Goal: Task Accomplishment & Management: Manage account settings

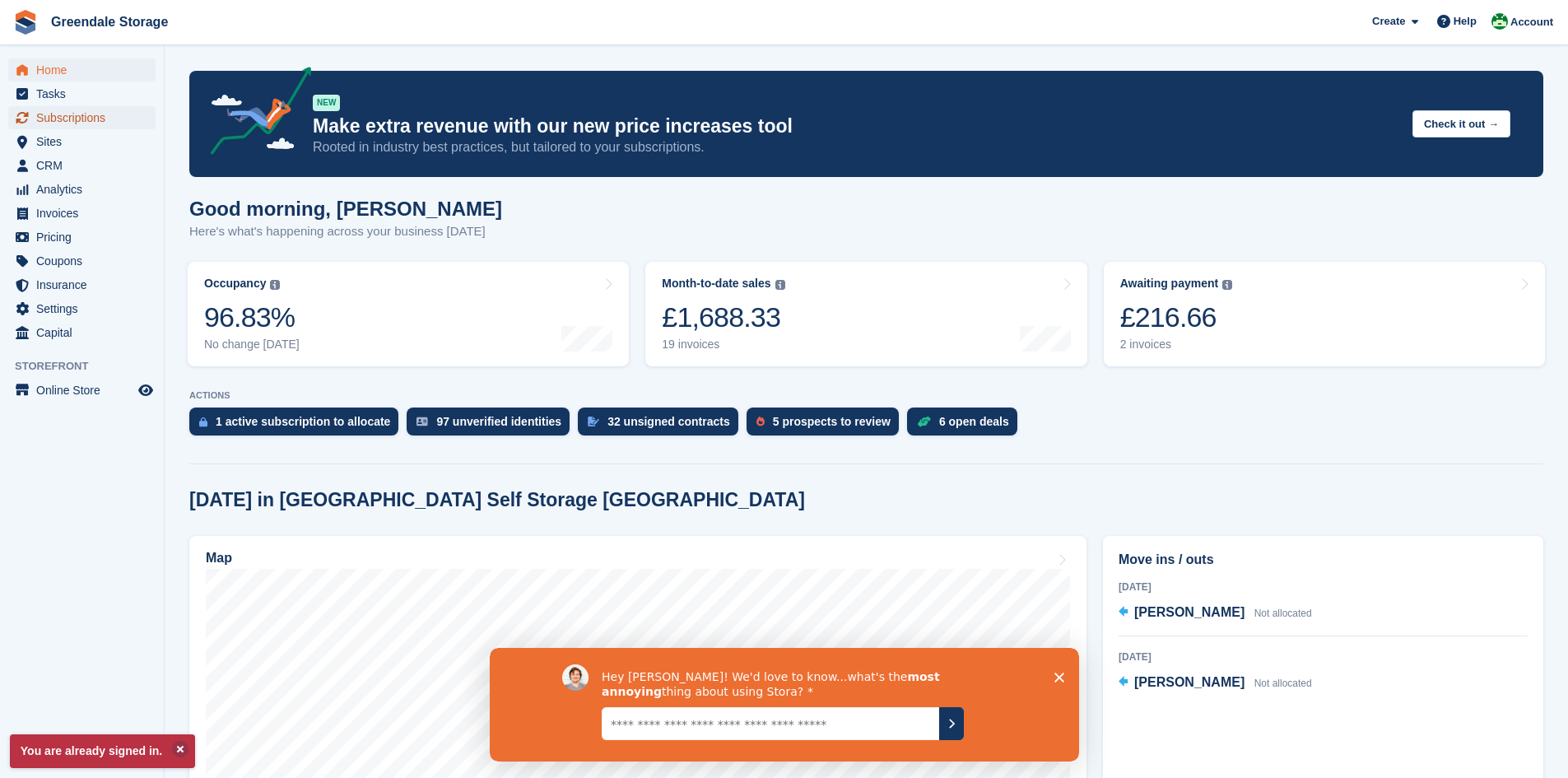
click at [92, 119] on span "Subscriptions" at bounding box center [85, 117] width 98 height 23
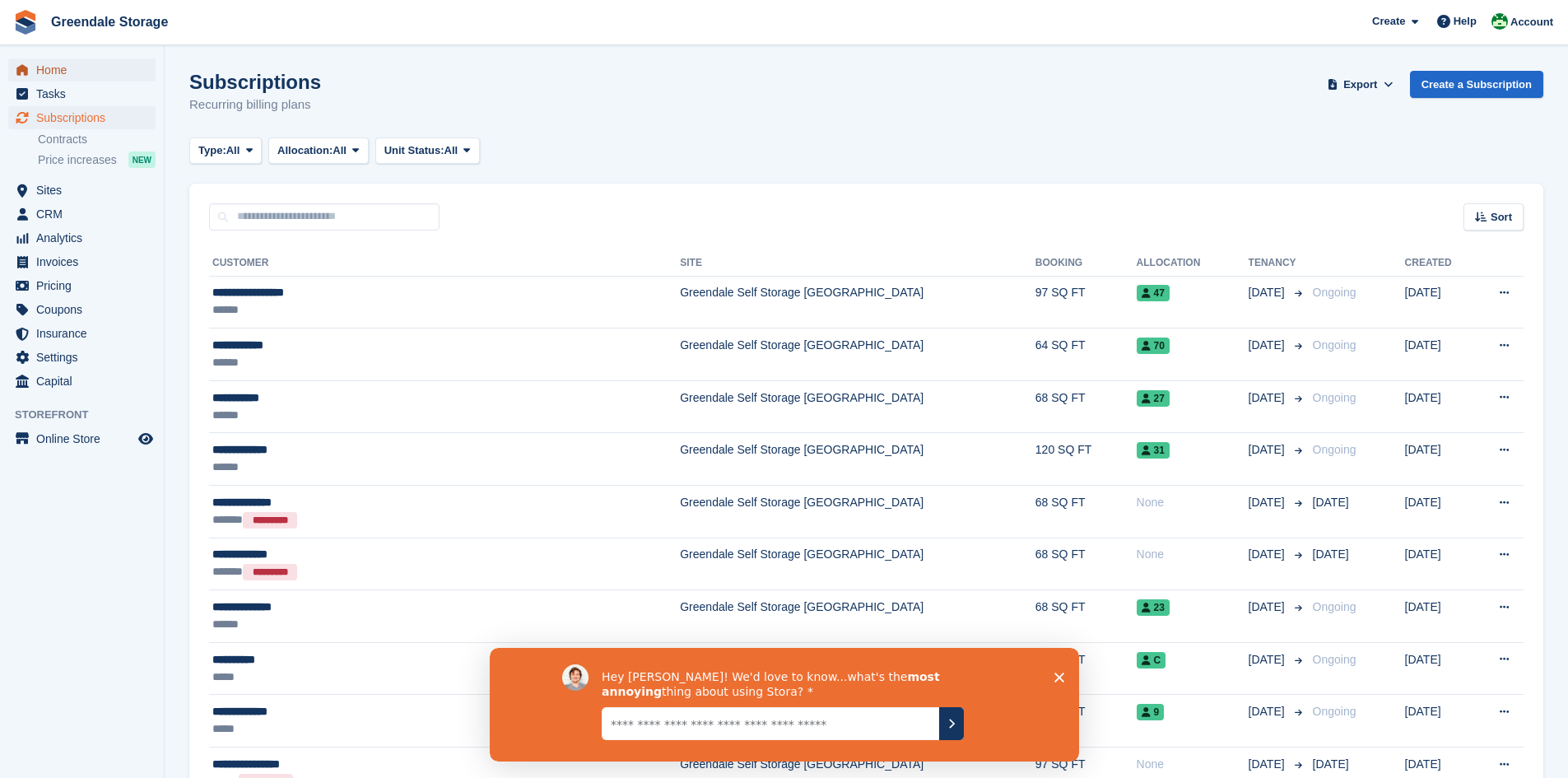
click at [43, 68] on span "Home" at bounding box center [85, 69] width 98 height 23
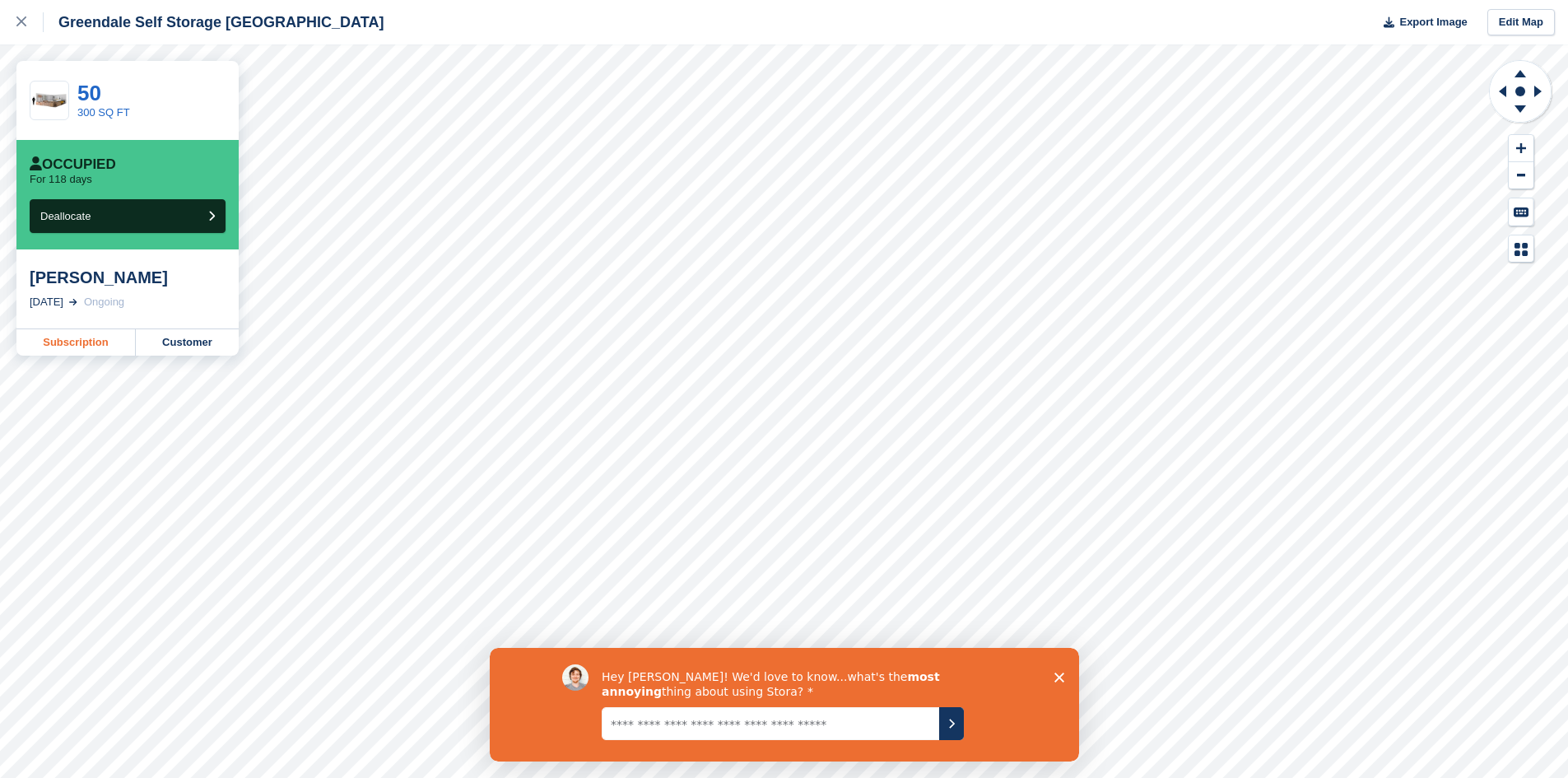
click at [95, 342] on link "Subscription" at bounding box center [75, 342] width 119 height 27
click at [1057, 673] on icon "Close survey" at bounding box center [1059, 677] width 10 height 10
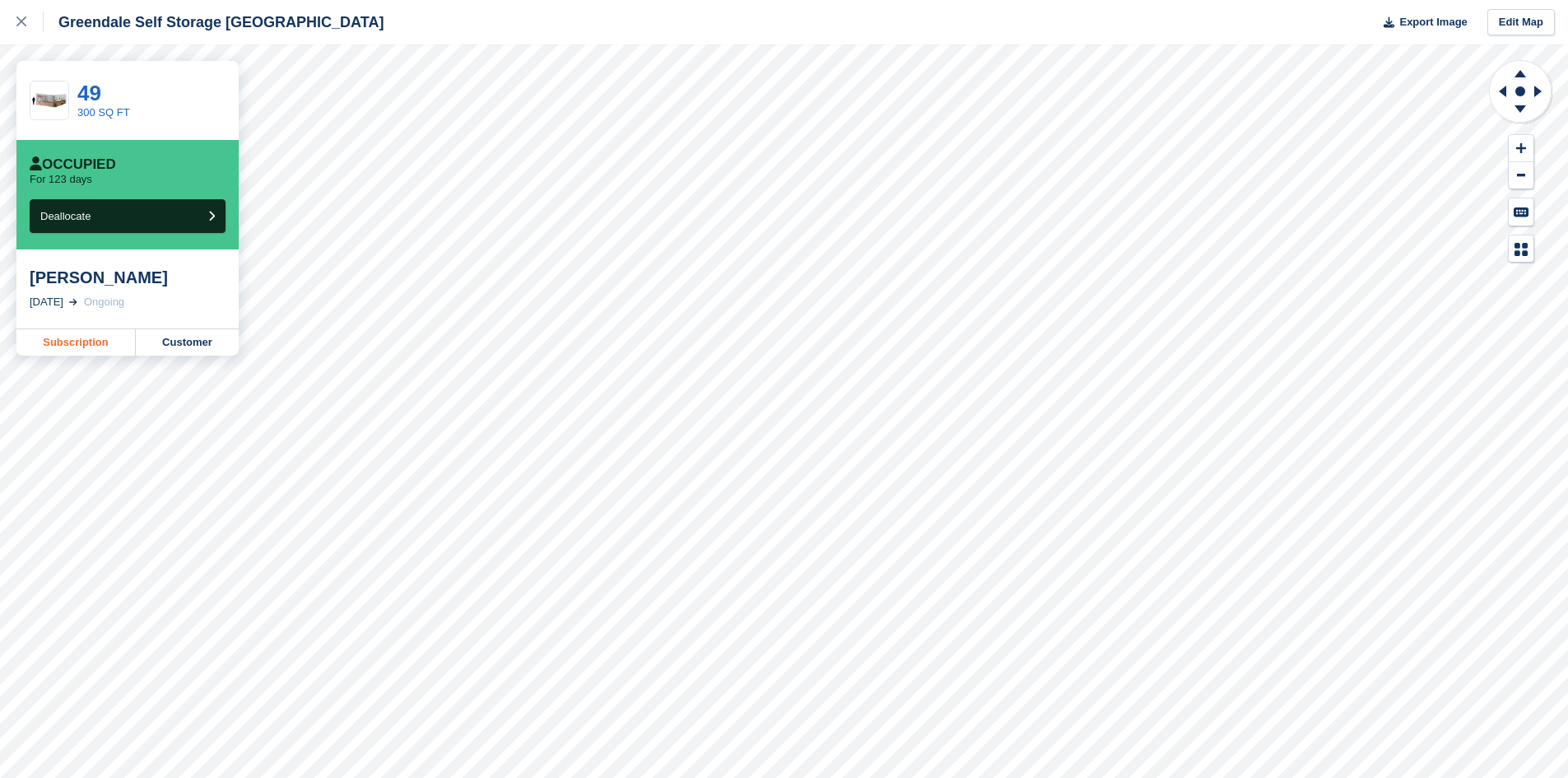
click at [86, 341] on link "Subscription" at bounding box center [75, 342] width 119 height 27
click at [74, 346] on link "Subscription" at bounding box center [75, 342] width 119 height 27
click at [75, 349] on link "Subscription" at bounding box center [75, 362] width 119 height 27
click at [71, 340] on link "Subscription" at bounding box center [75, 342] width 119 height 27
click at [73, 341] on link "Subscription" at bounding box center [75, 342] width 119 height 27
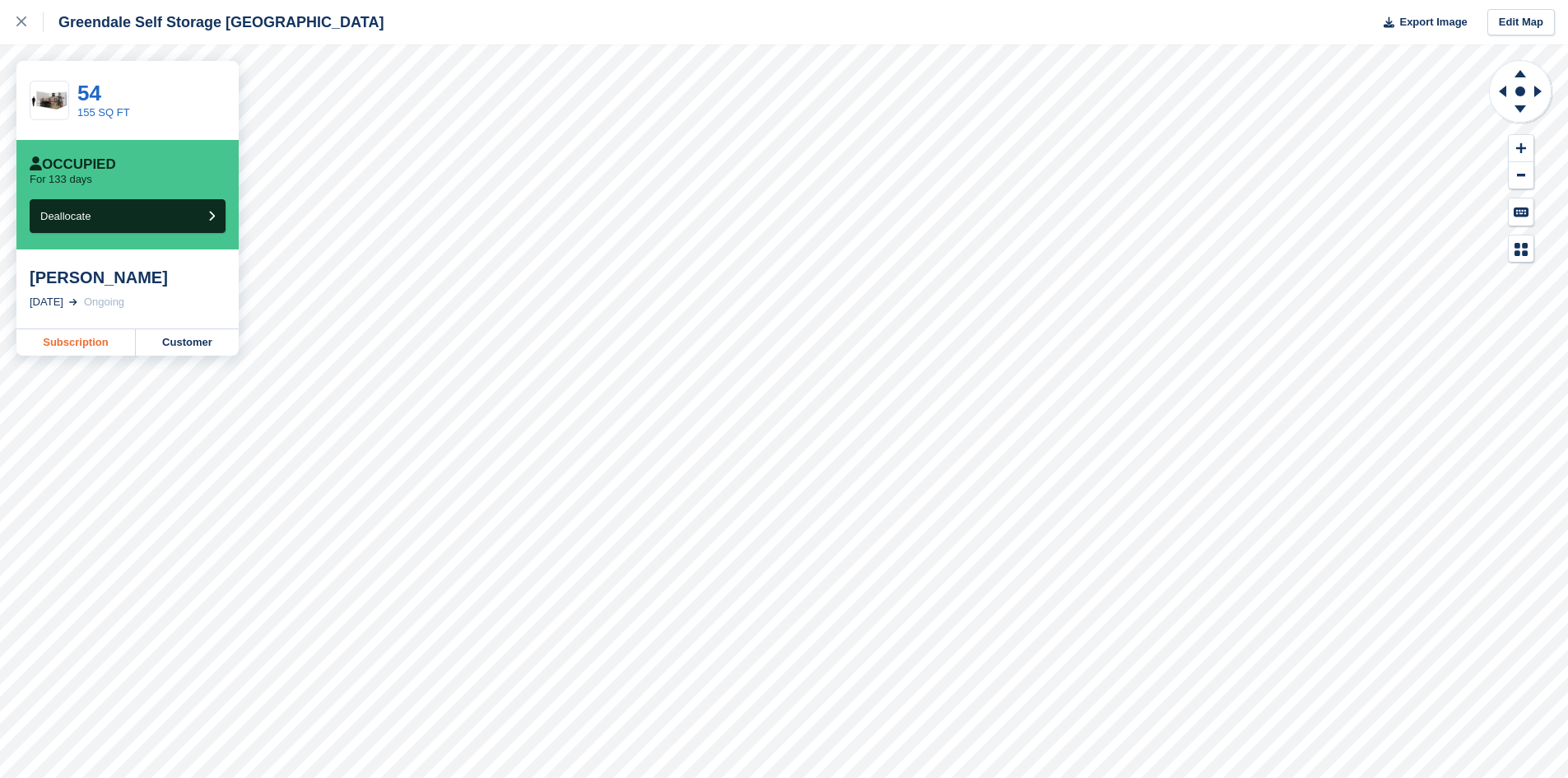
click at [75, 341] on link "Subscription" at bounding box center [75, 342] width 119 height 27
click at [80, 344] on link "Subscription" at bounding box center [75, 342] width 119 height 27
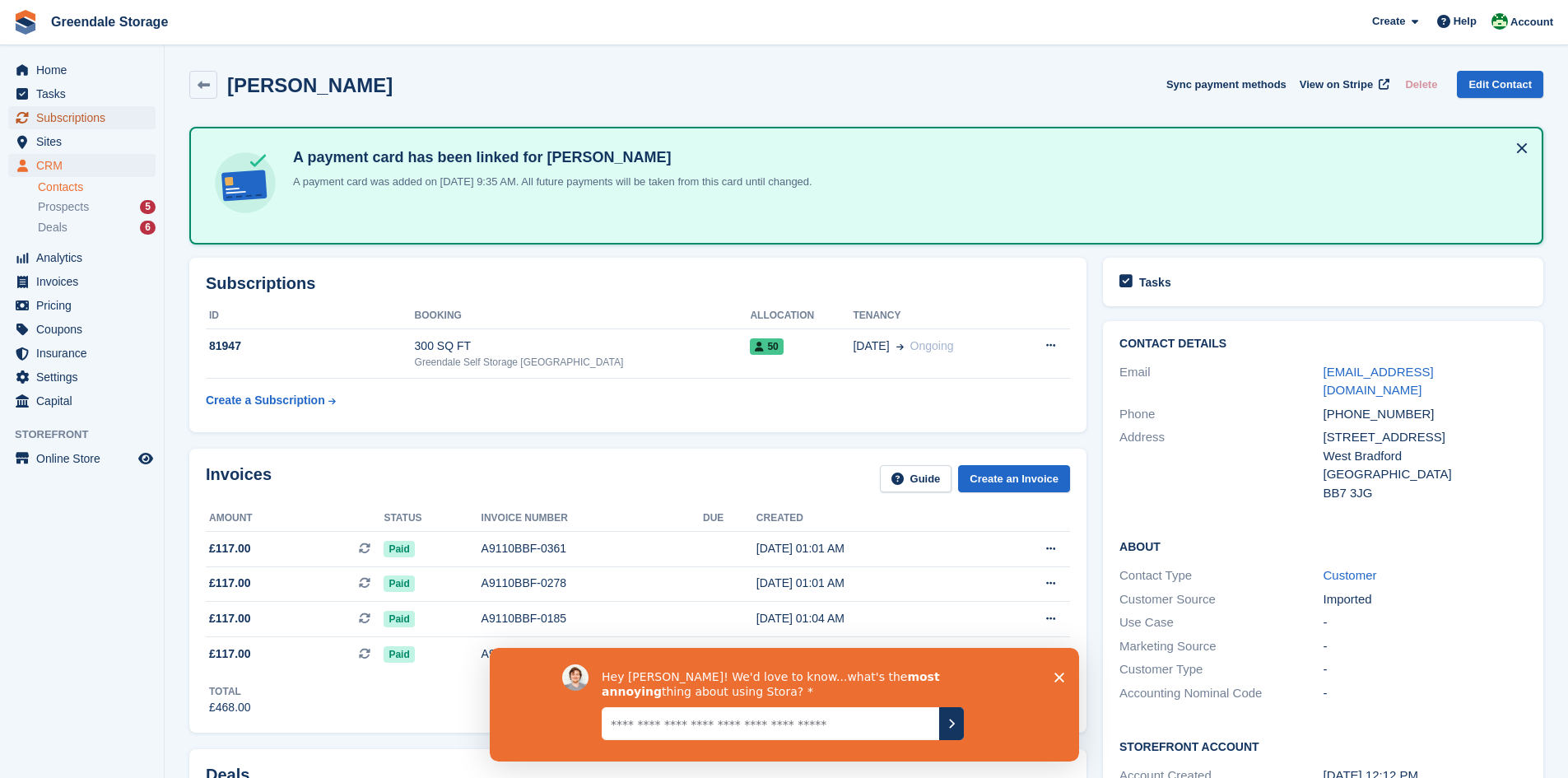
click at [89, 118] on span "Subscriptions" at bounding box center [85, 117] width 98 height 23
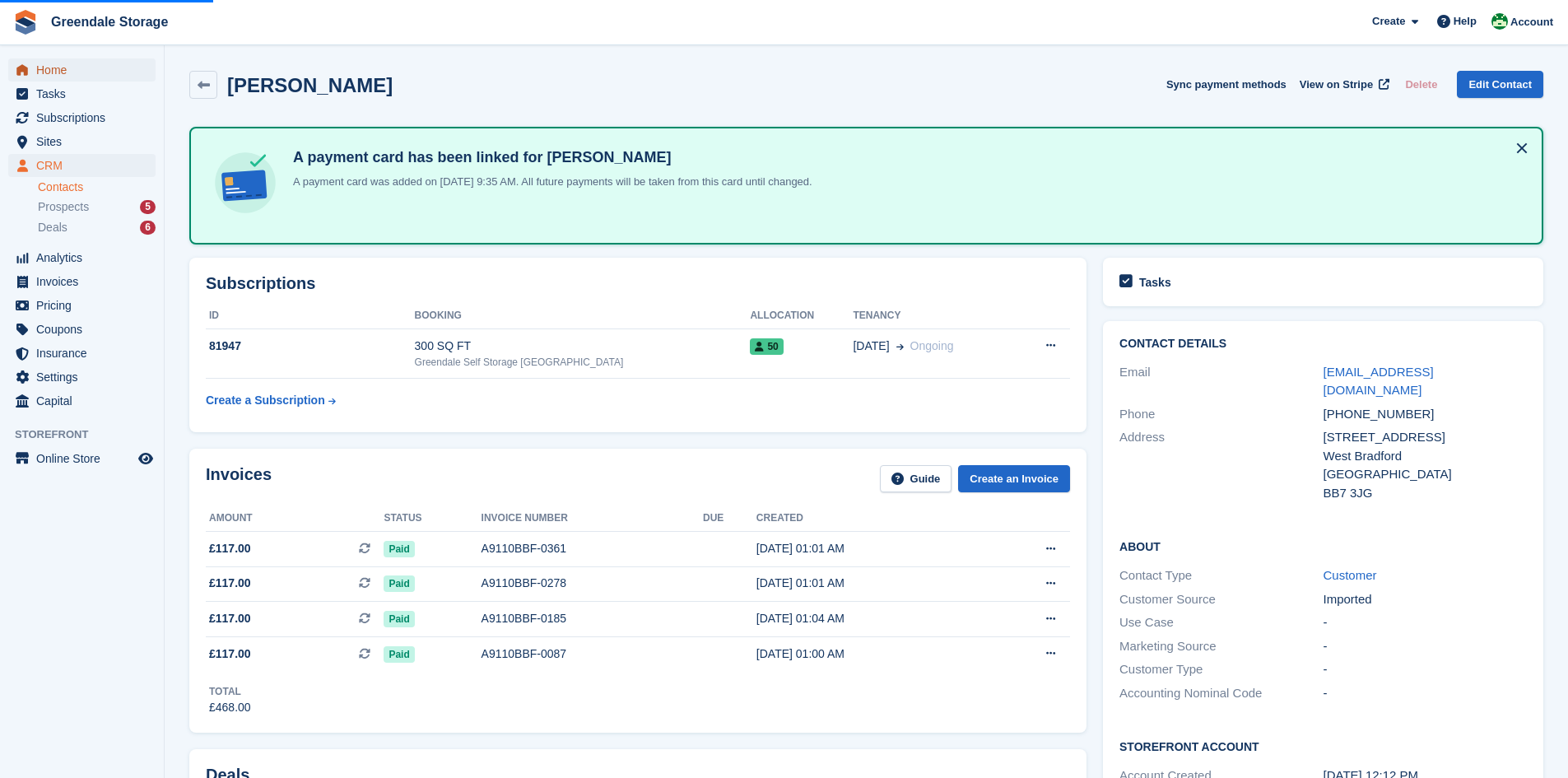
click at [55, 69] on span "Home" at bounding box center [85, 69] width 98 height 23
click at [53, 66] on span "Home" at bounding box center [85, 69] width 98 height 23
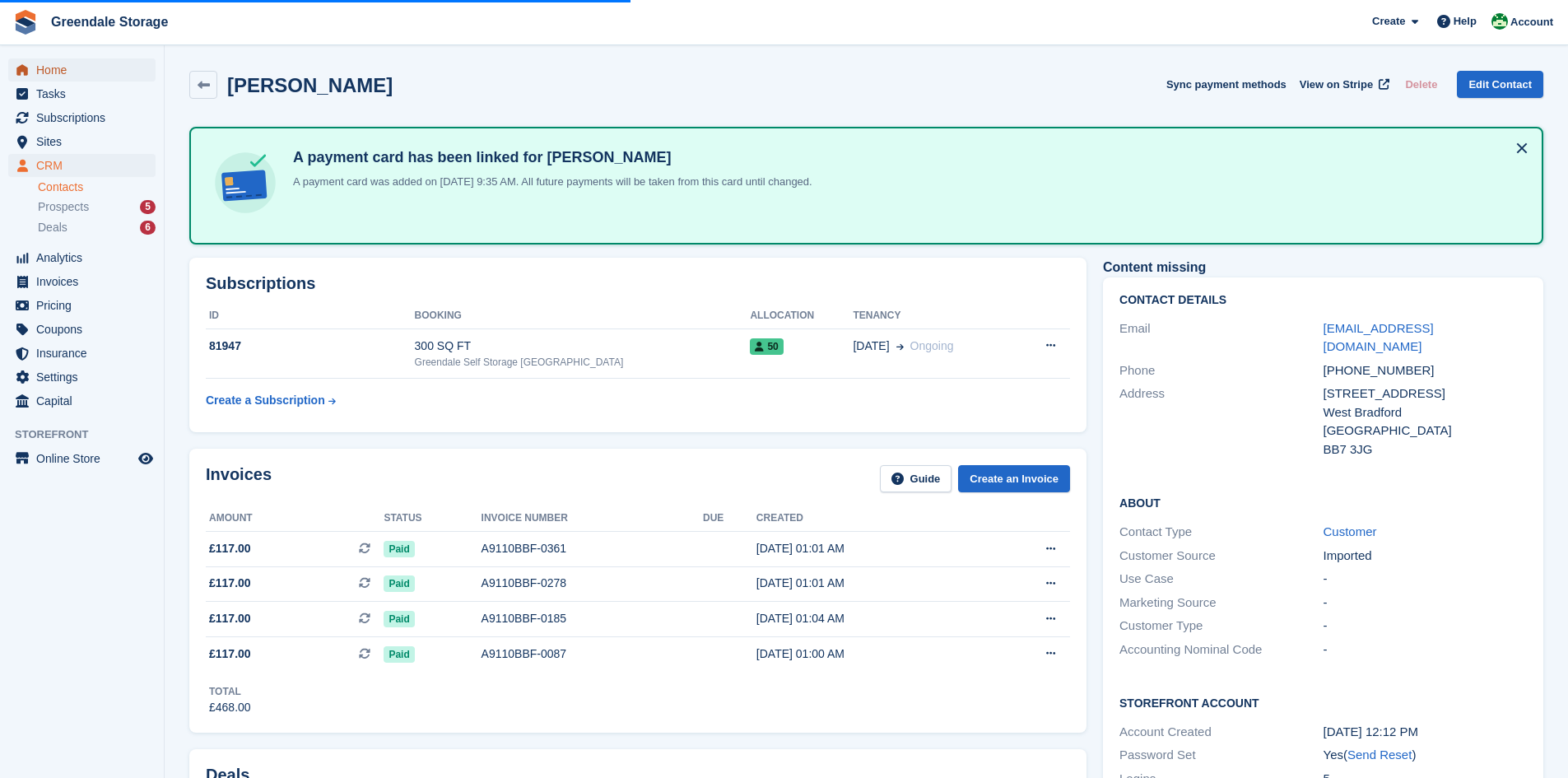
click at [62, 65] on span "Home" at bounding box center [85, 69] width 98 height 23
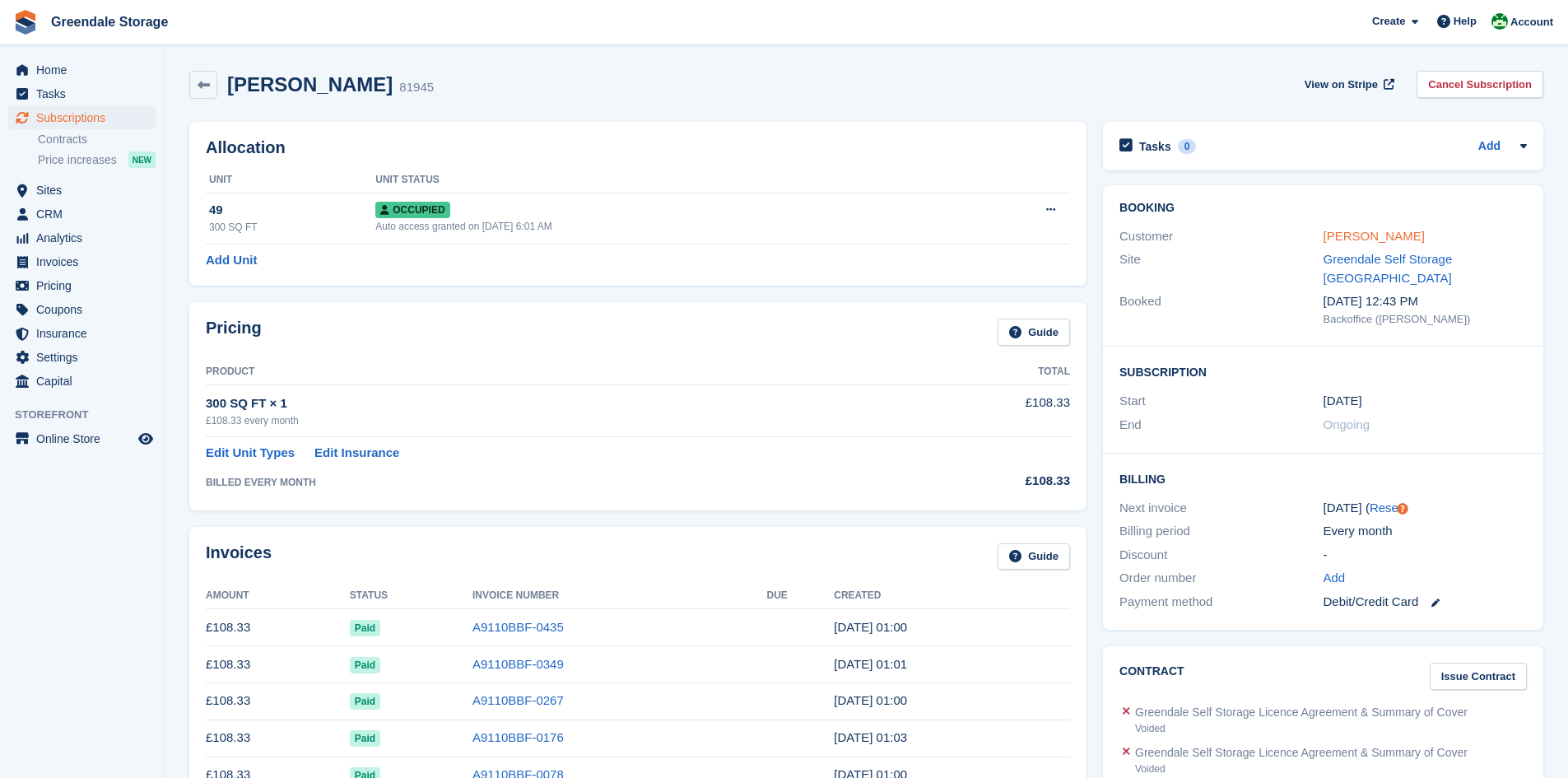
click at [1340, 238] on link "[PERSON_NAME]" at bounding box center [1374, 235] width 101 height 14
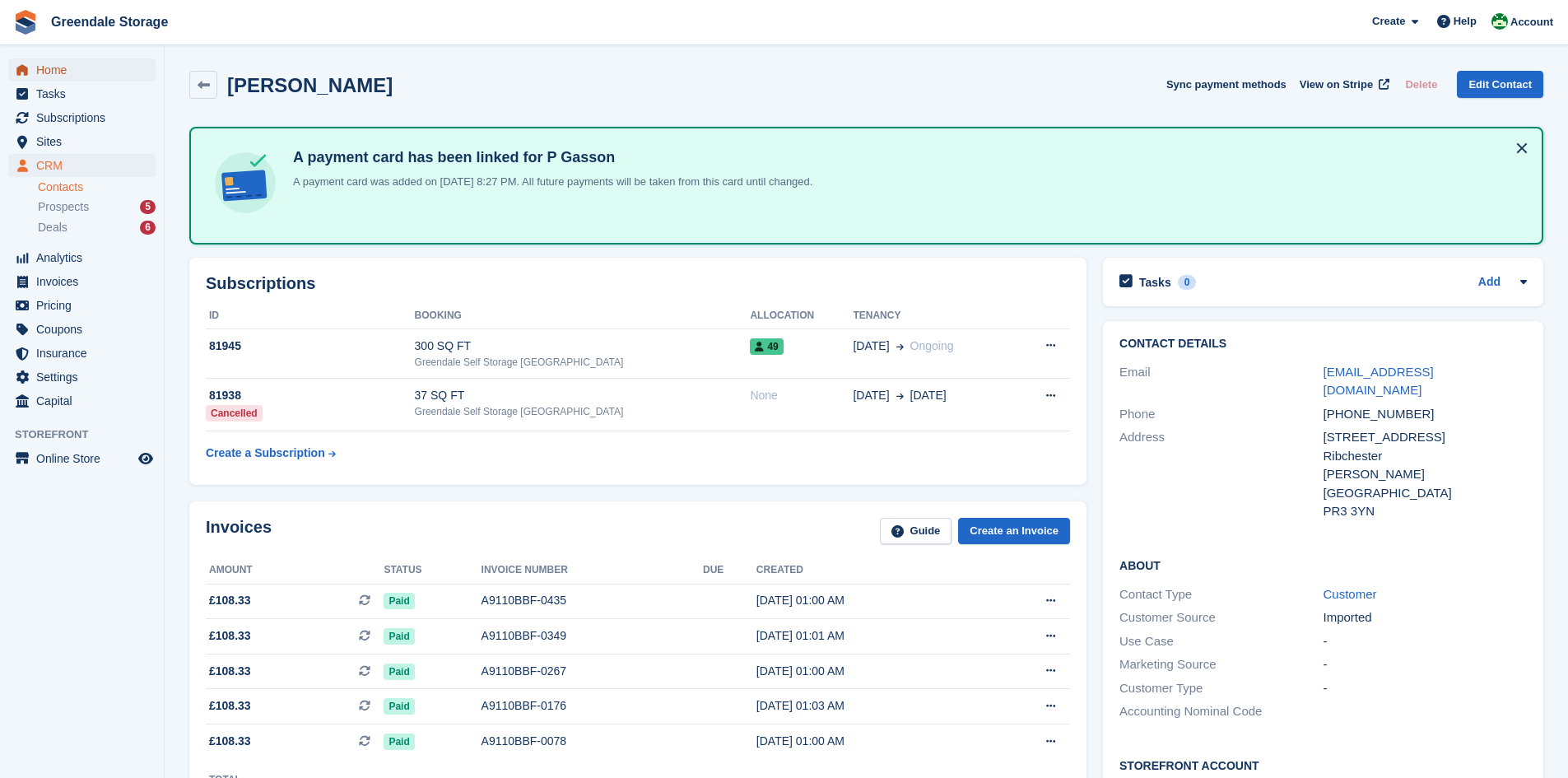
click at [68, 69] on span "Home" at bounding box center [85, 69] width 98 height 23
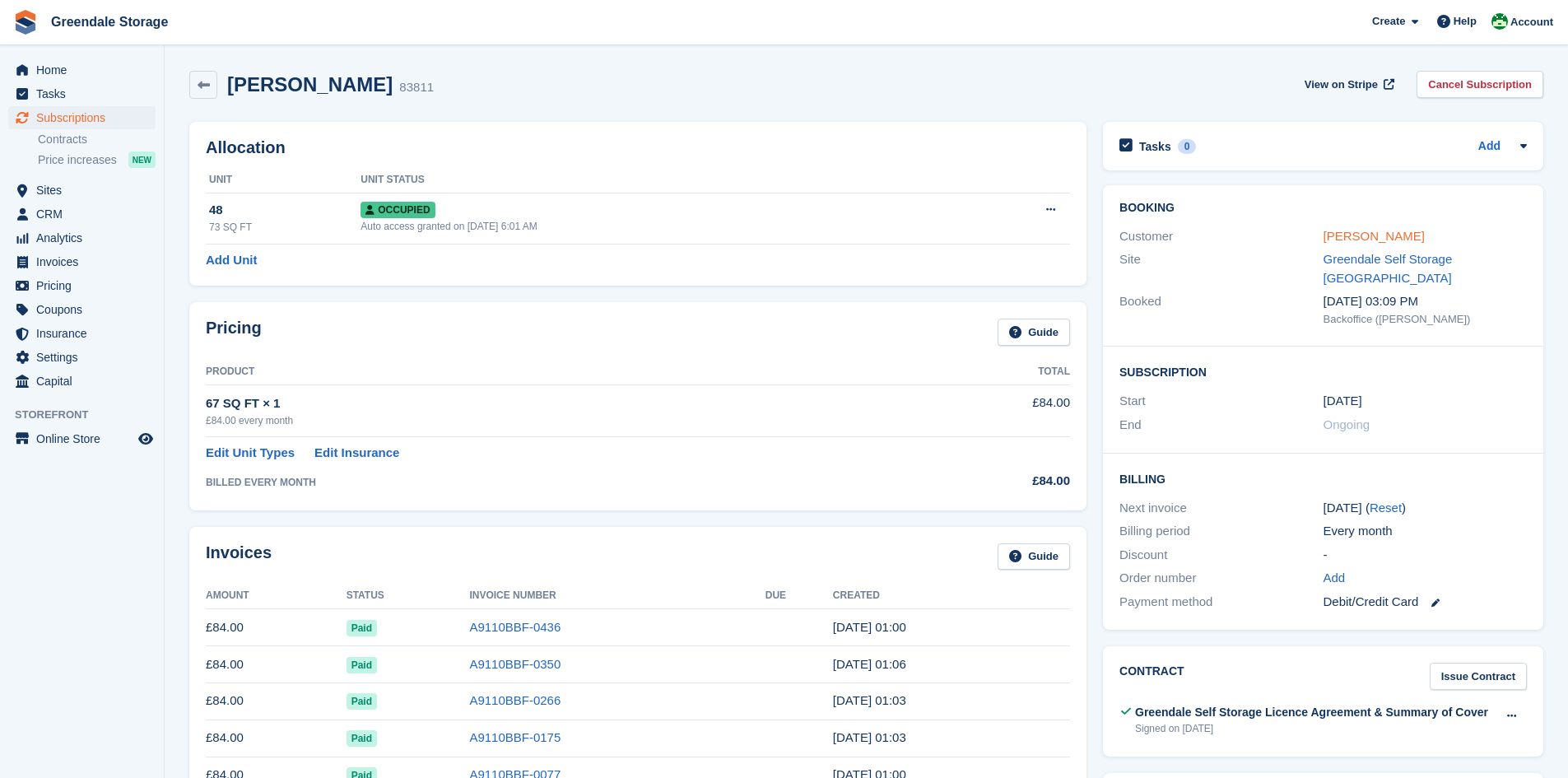
click at [1357, 240] on link "Ian Hammond" at bounding box center [1374, 235] width 101 height 14
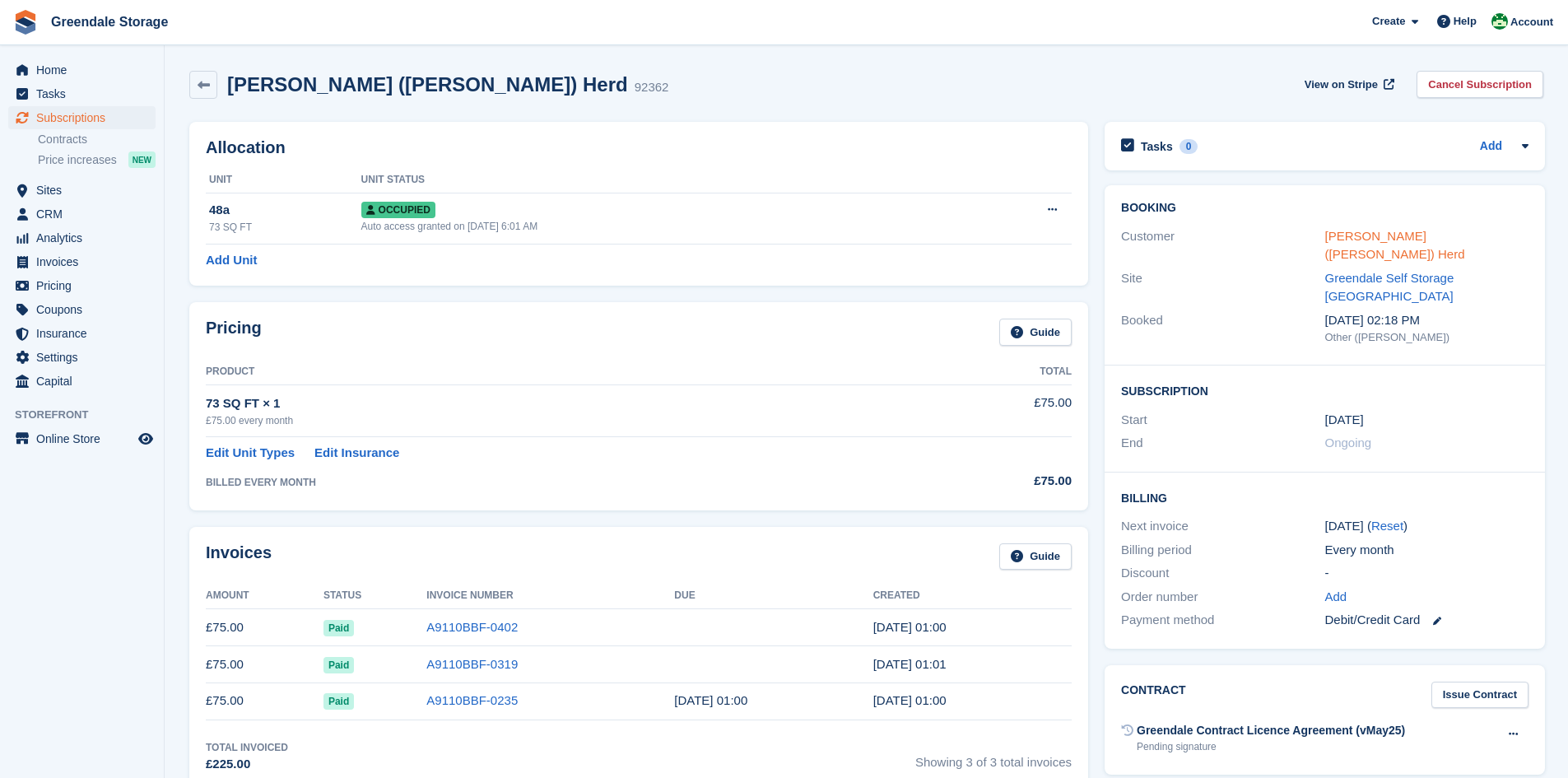
click at [1387, 229] on link "Janine (Nick) Herd" at bounding box center [1394, 245] width 140 height 33
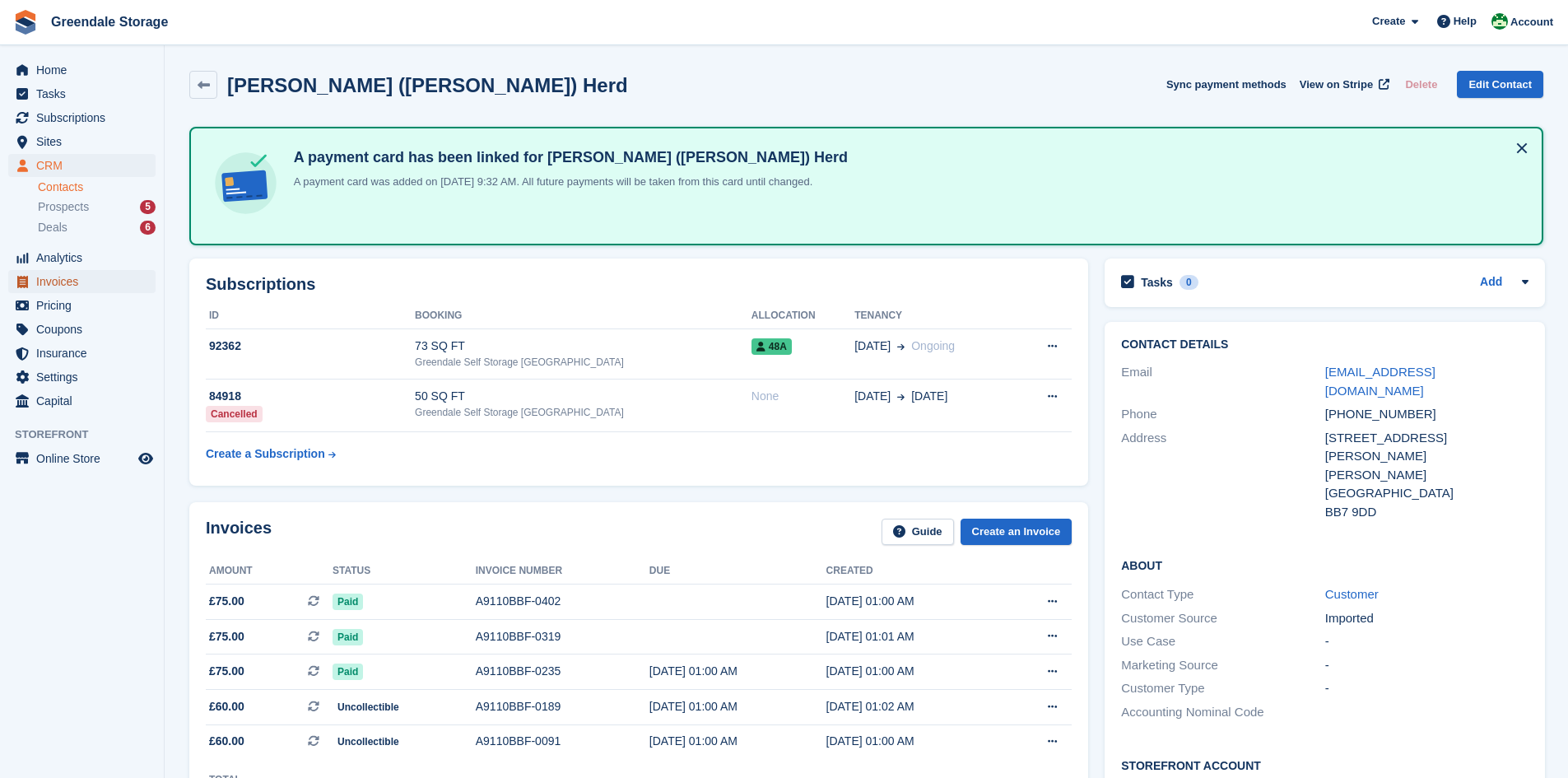
click at [62, 279] on span "Invoices" at bounding box center [85, 281] width 98 height 23
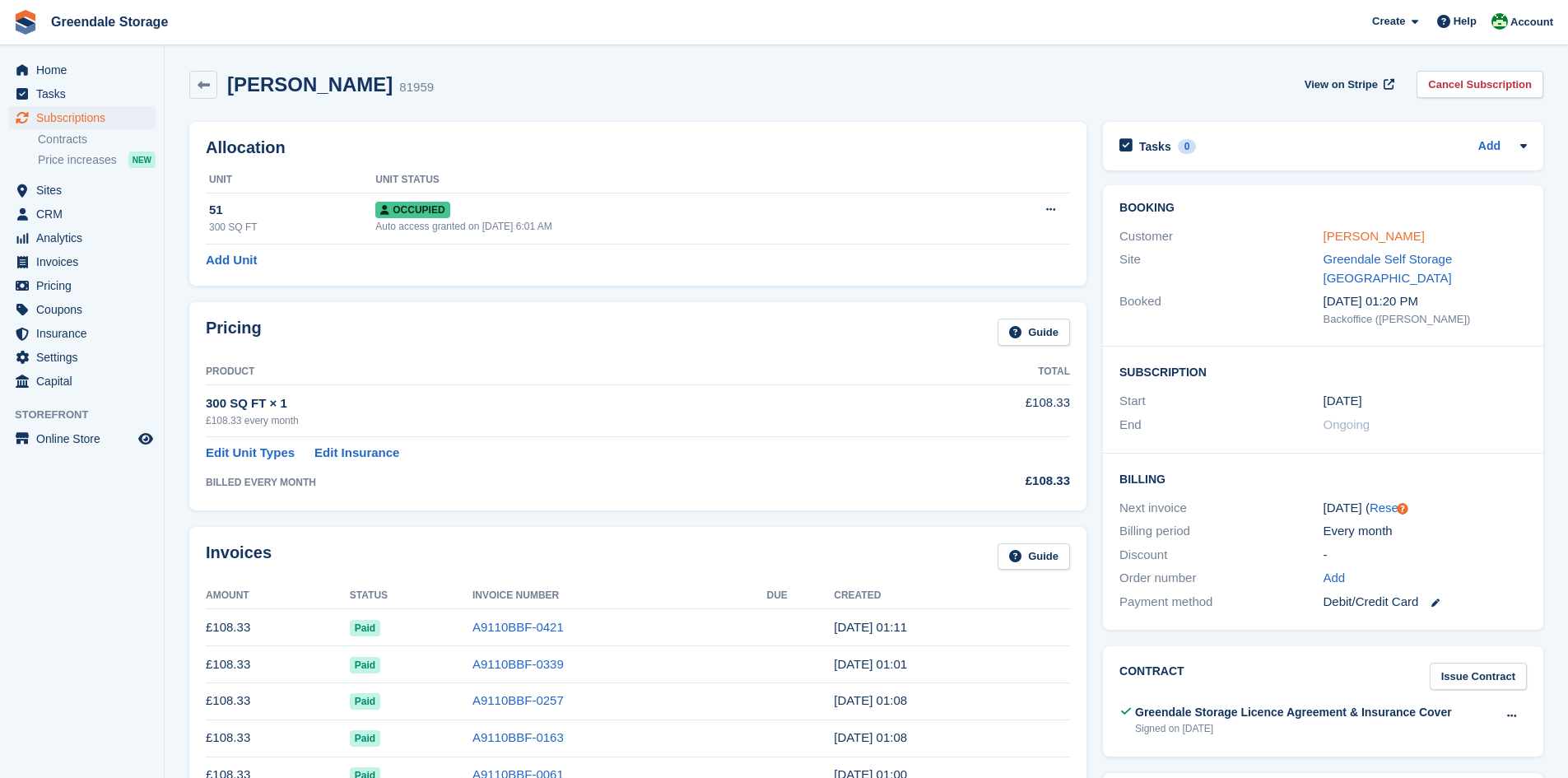
click at [1350, 235] on link "[PERSON_NAME]" at bounding box center [1374, 235] width 101 height 14
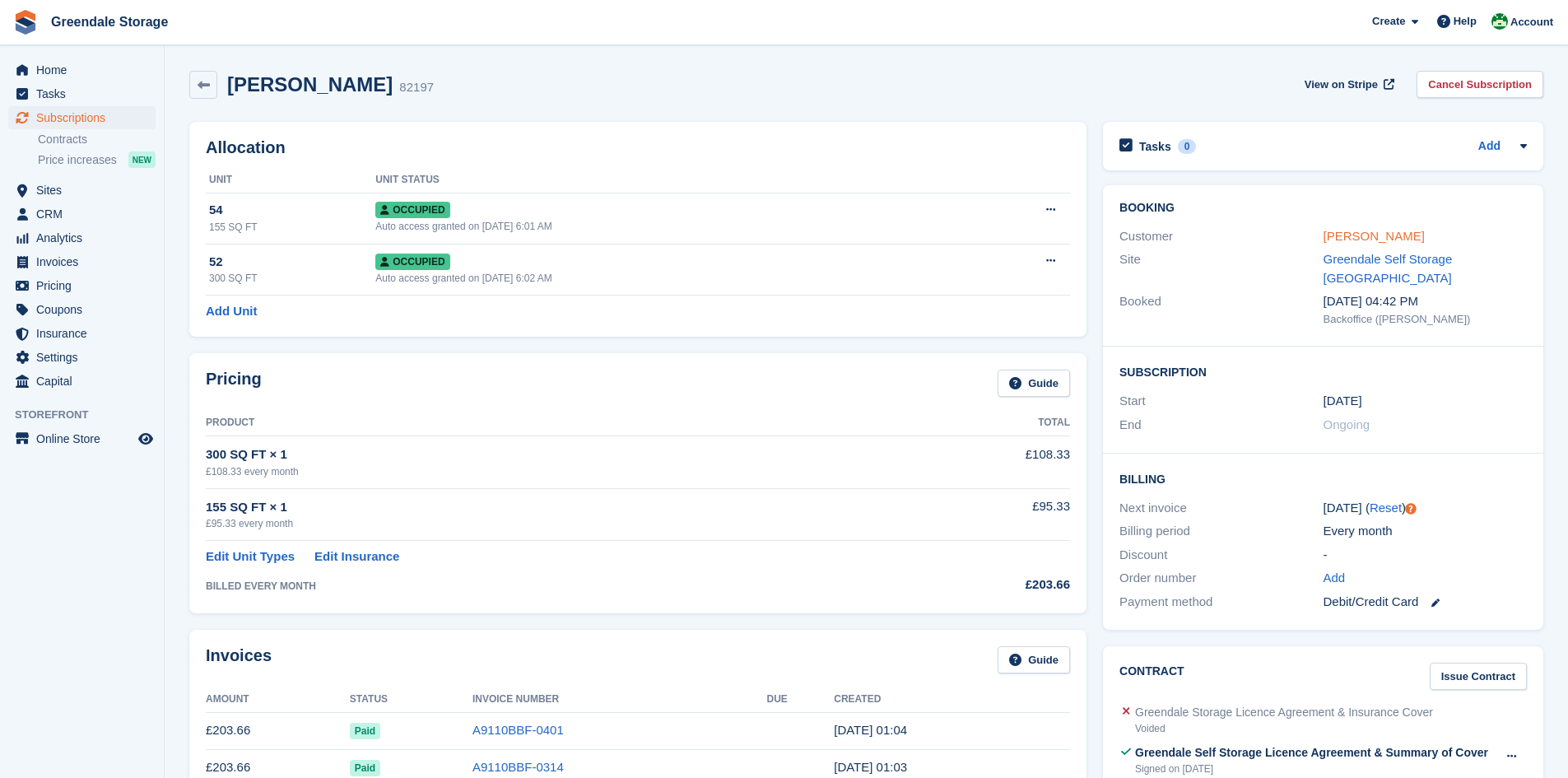
click at [1373, 234] on link "[PERSON_NAME]" at bounding box center [1374, 235] width 101 height 14
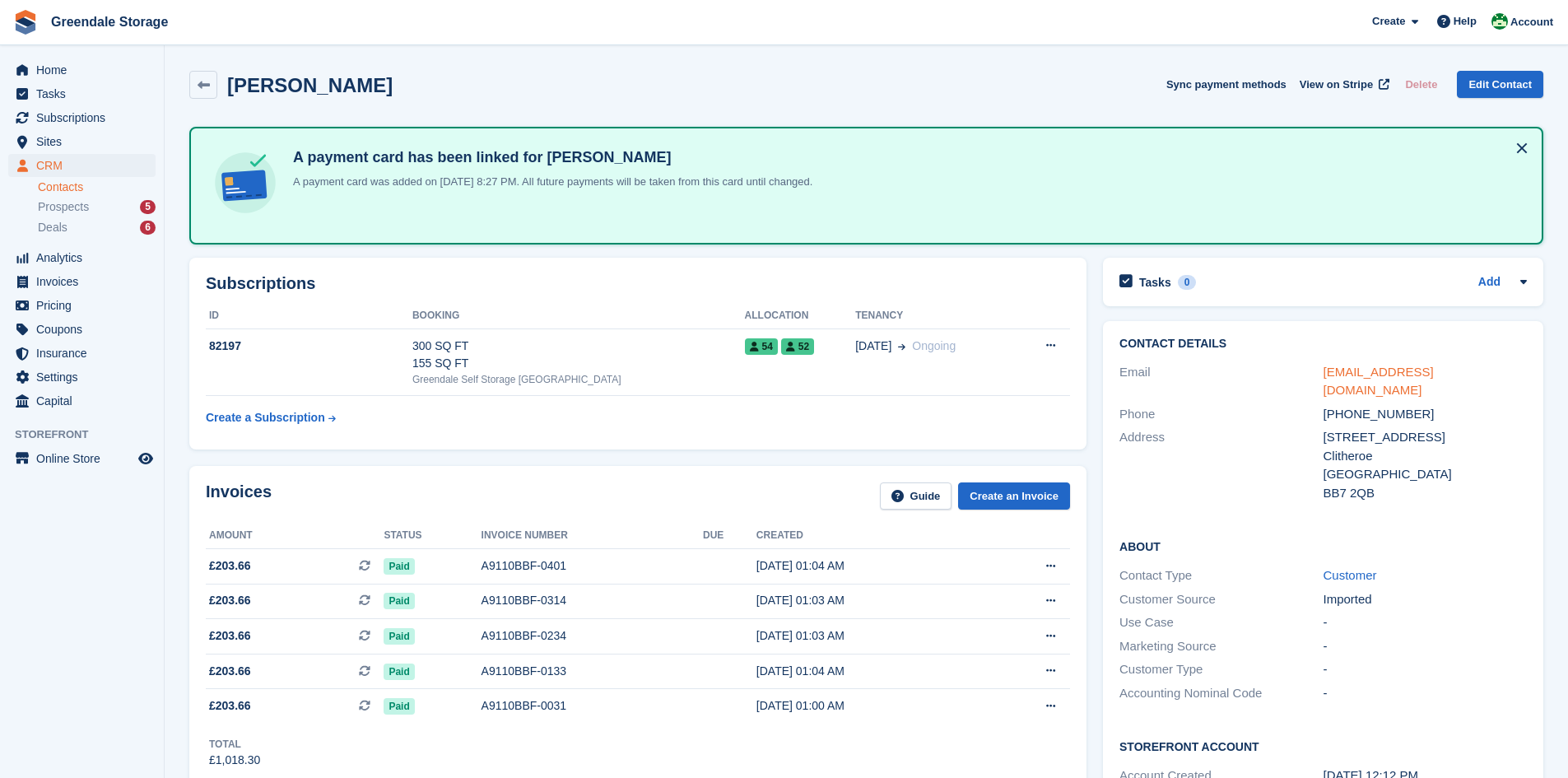
click at [1383, 370] on link "weston1963@hotmail.co.uk" at bounding box center [1378, 381] width 110 height 33
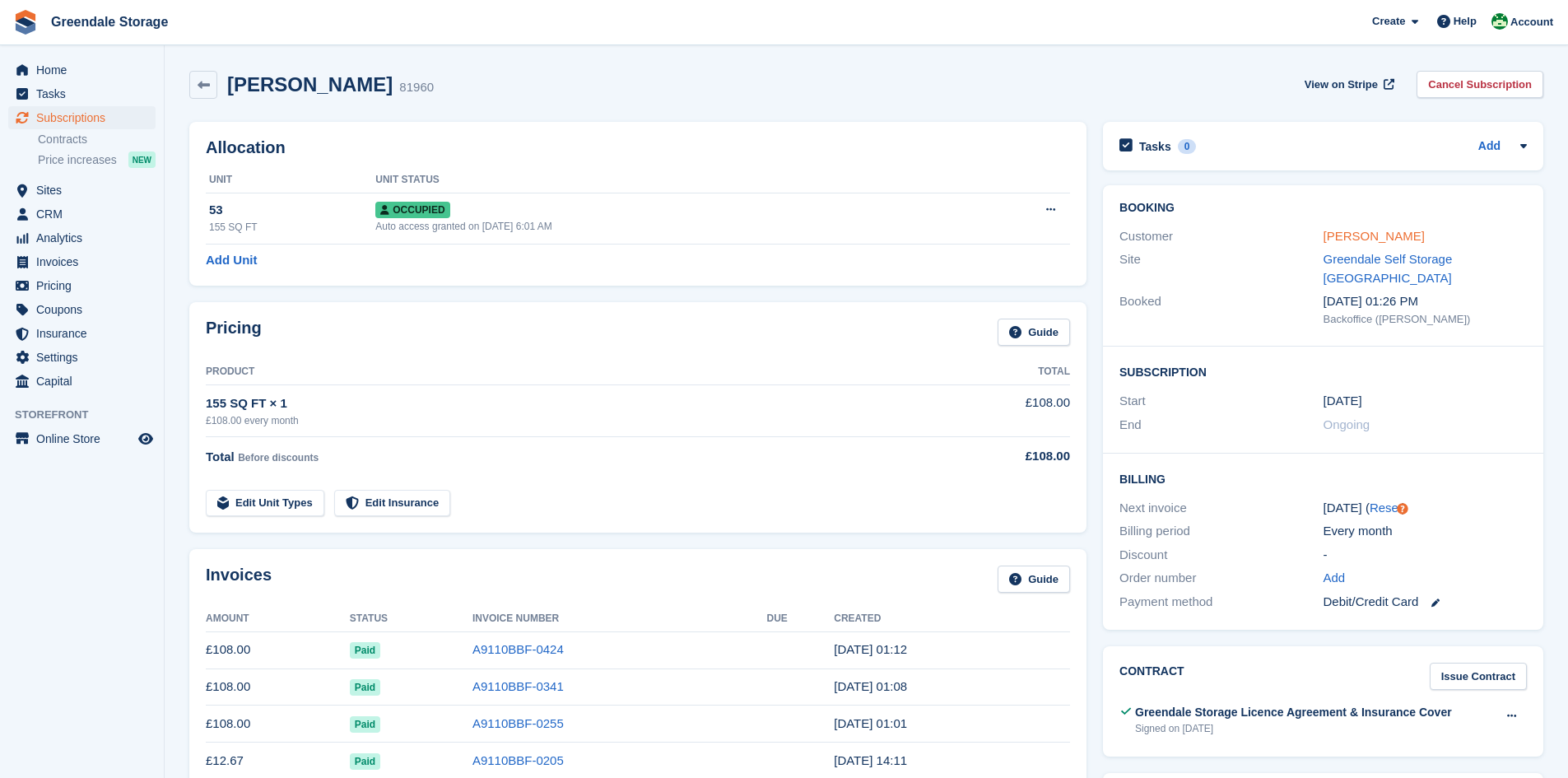
click at [1386, 243] on link "[PERSON_NAME]" at bounding box center [1374, 235] width 101 height 14
